Goal: Check status: Check status

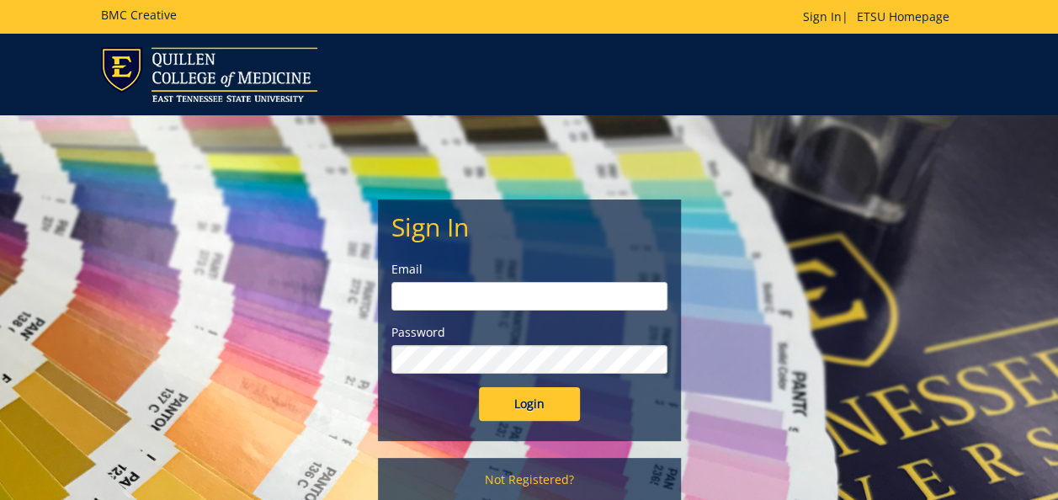
click at [515, 285] on input "email" at bounding box center [529, 296] width 276 height 29
type input "[PERSON_NAME][EMAIL_ADDRESS][DOMAIN_NAME]"
click at [479, 387] on input "Login" at bounding box center [529, 404] width 101 height 34
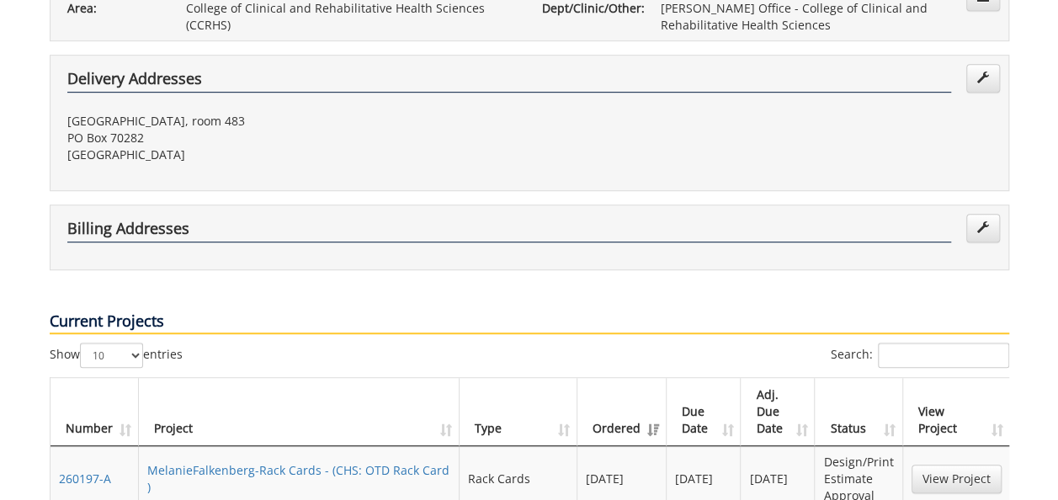
scroll to position [505, 0]
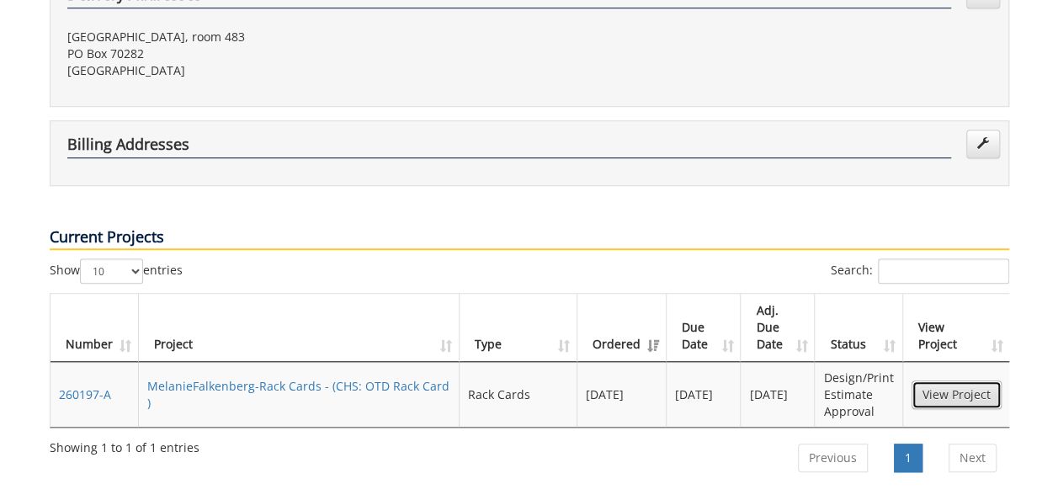
click at [963, 380] on link "View Project" at bounding box center [957, 394] width 90 height 29
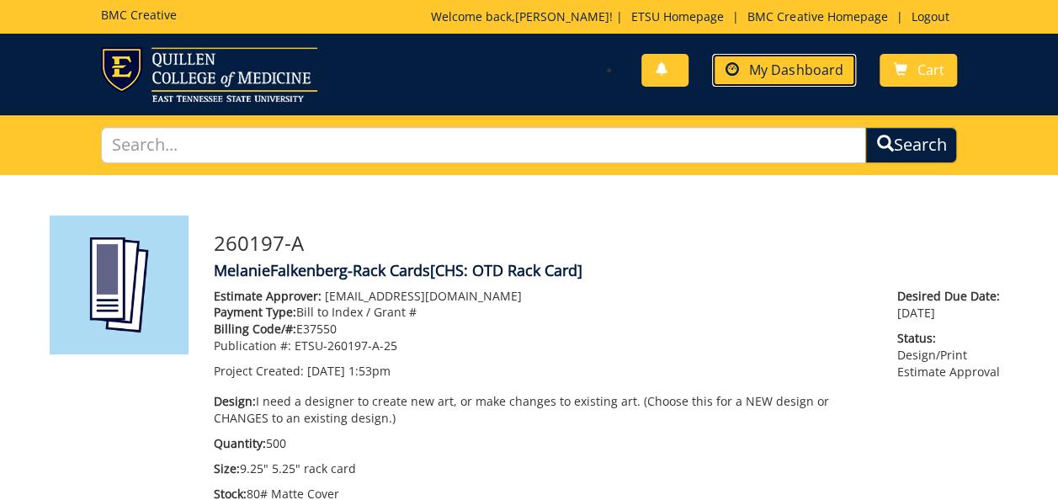
click at [794, 71] on span "My Dashboard" at bounding box center [795, 70] width 93 height 19
